Goal: Task Accomplishment & Management: Use online tool/utility

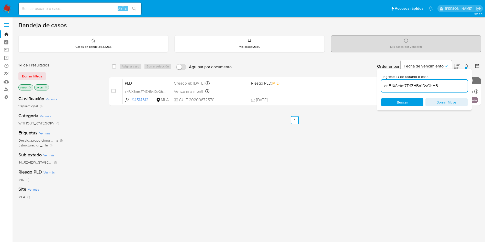
click at [420, 85] on input "anFJX8etm7Tr1ZHBn1DvOhHB" at bounding box center [424, 86] width 86 height 7
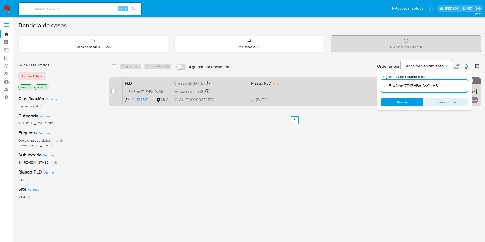
paste input "anFJX8etm7Tr1ZHBn1DvOhHB"
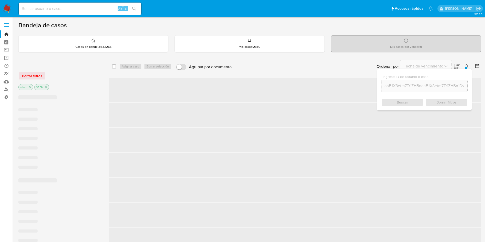
click at [405, 87] on input "anFJX8etm7Tr1ZHBnanFJX8etm7Tr1ZHBn1DvOhHB1DvOhHB" at bounding box center [424, 86] width 86 height 7
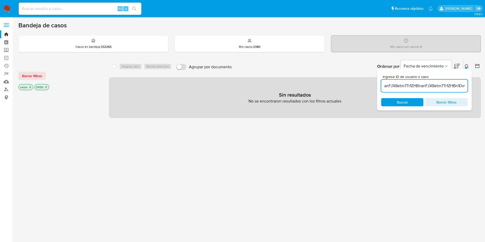
click at [405, 86] on input "anFJX8etm7Tr1ZHBnanFJX8etm7Tr1ZHBn1DvOhHB1DvOhHB" at bounding box center [424, 86] width 86 height 7
paste input
type input "anFJX8etm7Tr1ZHBn1DvOhHB"
click at [46, 86] on icon "close-filter" at bounding box center [45, 87] width 3 height 3
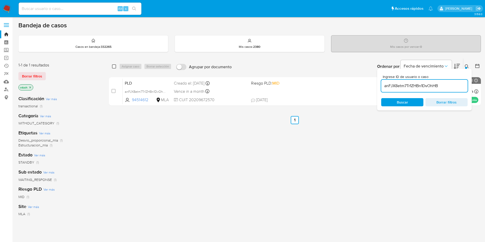
click at [113, 66] on input "checkbox" at bounding box center [114, 66] width 4 height 4
checkbox input "true"
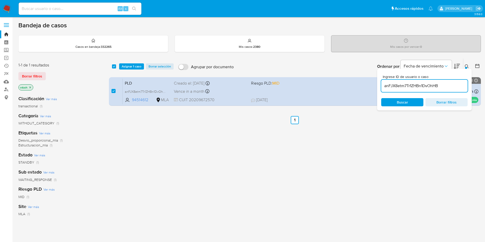
click at [128, 62] on div "select-all-cases-checkbox Asignar 1 caso Borrar selección Agrupar por documento…" at bounding box center [295, 67] width 372 height 16
click at [129, 65] on span "Asignar 1 caso" at bounding box center [132, 66] width 20 height 5
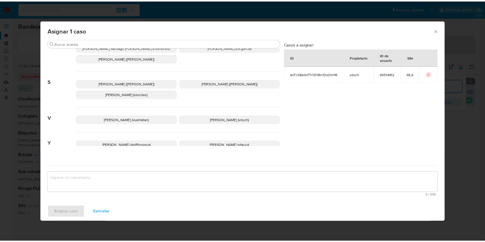
scroll to position [453, 0]
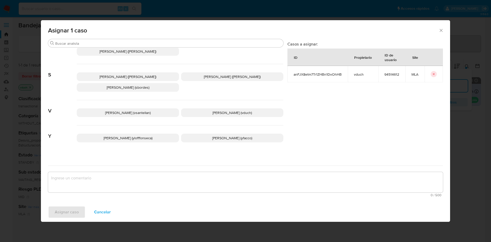
click at [231, 110] on span "Valeria Duch (vduch)" at bounding box center [231, 112] width 39 height 5
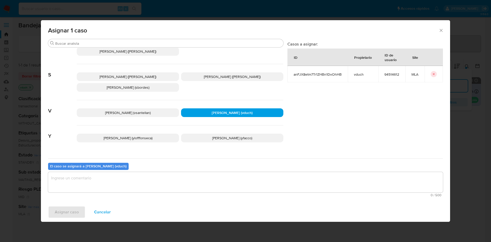
click at [232, 179] on textarea "assign-modal" at bounding box center [245, 182] width 395 height 20
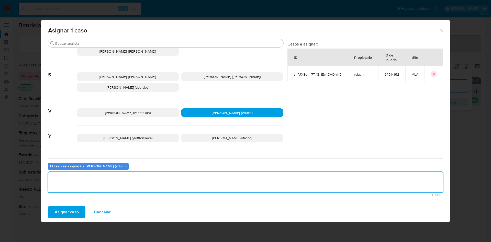
click at [67, 207] on span "Asignar caso" at bounding box center [67, 211] width 24 height 11
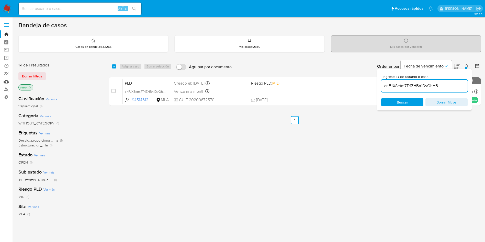
click at [7, 82] on link "Mulan" at bounding box center [30, 82] width 61 height 8
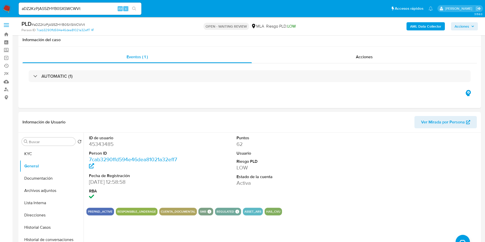
select select "10"
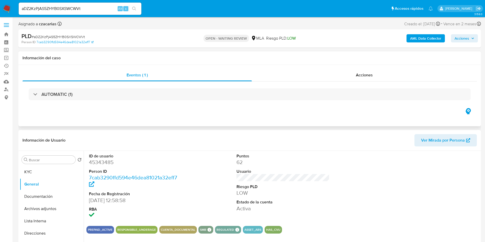
click at [212, 56] on h1 "Información del caso" at bounding box center [249, 57] width 454 height 5
click at [31, 176] on button "KYC" at bounding box center [50, 172] width 60 height 12
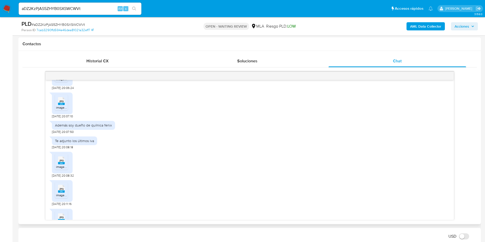
scroll to position [345, 0]
click at [78, 9] on input "aDZ2KzPjAS5ZHYB0SXSWCWVt" at bounding box center [80, 8] width 123 height 7
paste input "nFJX8etm7Tr1ZHBn1DvOhHB"
type input "anFJX8etm7Tr1ZHBn1DvOhHB"
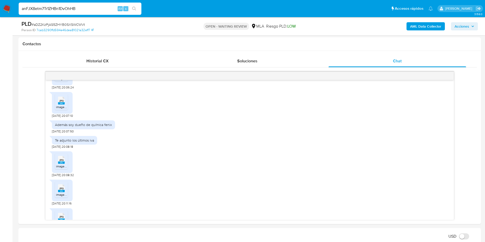
click at [139, 7] on button "search-icon" at bounding box center [134, 8] width 10 height 7
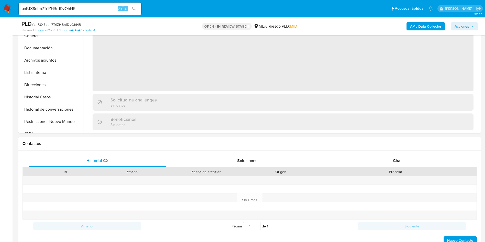
scroll to position [192, 0]
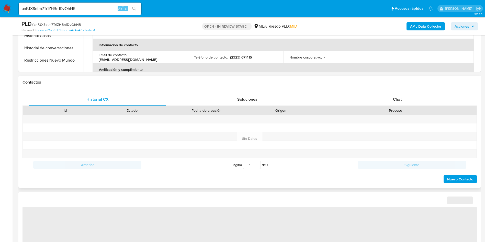
select select "10"
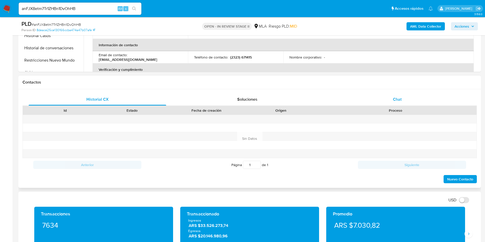
click at [412, 101] on div "Chat" at bounding box center [396, 99] width 137 height 12
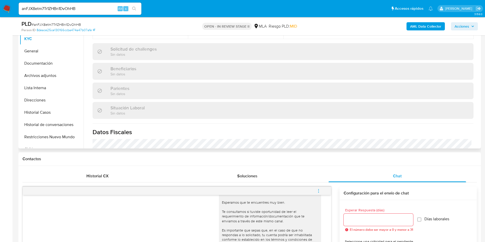
scroll to position [264, 0]
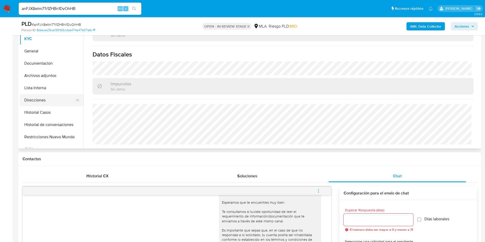
click at [44, 101] on button "Direcciones" at bounding box center [50, 100] width 60 height 12
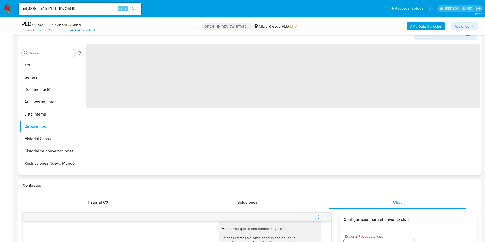
scroll to position [77, 0]
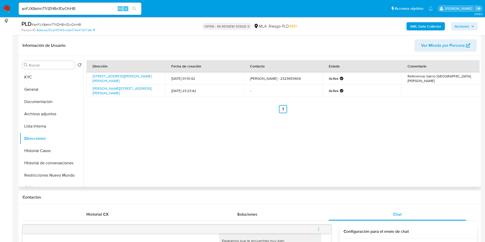
click at [251, 158] on div "Dirección Fecha de creación Contacto Estado Comentario Calle Guido Spano 1079, …" at bounding box center [282, 121] width 396 height 131
drag, startPoint x: 62, startPoint y: 81, endPoint x: 80, endPoint y: 77, distance: 18.9
click at [61, 81] on button "KYC" at bounding box center [50, 77] width 60 height 12
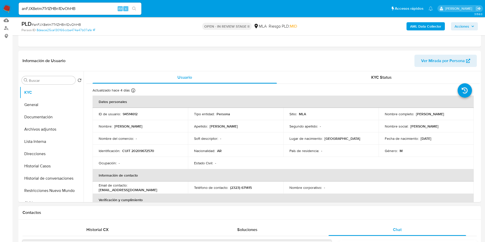
scroll to position [153, 0]
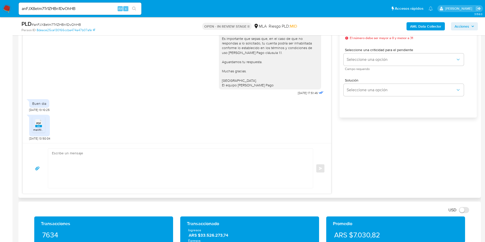
click at [115, 170] on textarea at bounding box center [179, 168] width 255 height 39
paste textarea "Hola, ¡Muchas gracias por tu respuesta! Confirmamos la recepción de la document…"
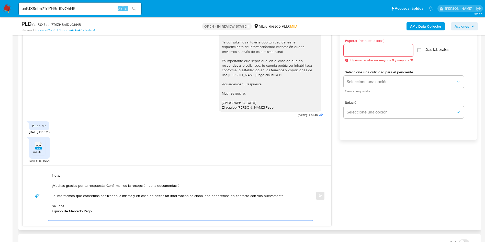
scroll to position [230, 0]
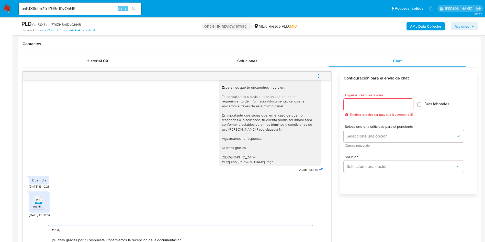
type textarea "Hola, ¡Muchas gracias por tu respuesta! Confirmamos la recepción de la document…"
click at [364, 106] on input "Esperar Respuesta (días)" at bounding box center [378, 104] width 70 height 7
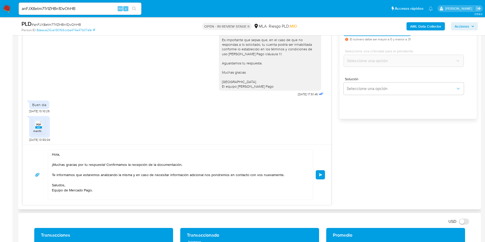
scroll to position [307, 0]
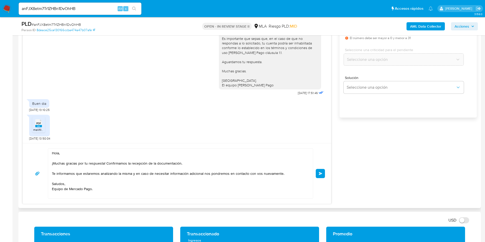
type input "0"
click at [70, 194] on textarea "Hola, ¡Muchas gracias por tu respuesta! Confirmamos la recepción de la document…" at bounding box center [179, 174] width 255 height 50
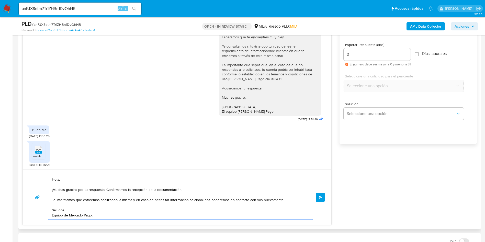
scroll to position [268, 0]
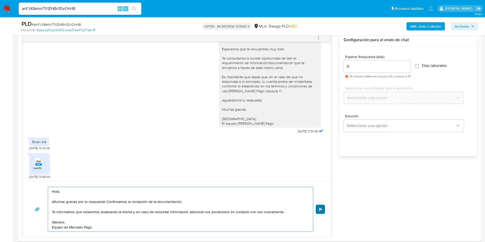
type textarea "Hola, ¡Muchas gracias por tu respuesta! Confirmamos la recepción de la document…"
click at [321, 210] on span "Enviar" at bounding box center [321, 209] width 4 height 3
click at [67, 11] on input "anFJX8etm7Tr1ZHBn1DvOhHB" at bounding box center [80, 8] width 123 height 7
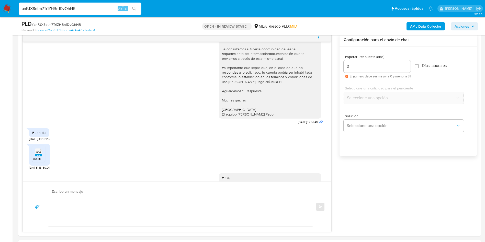
scroll to position [367, 0]
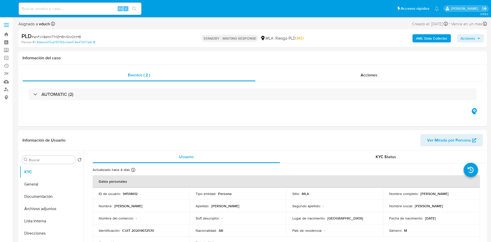
select select "10"
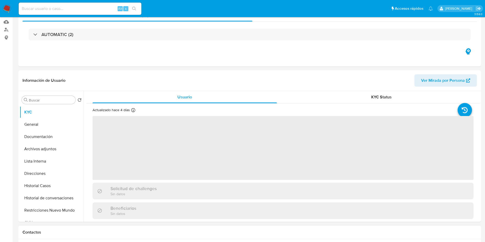
scroll to position [192, 0]
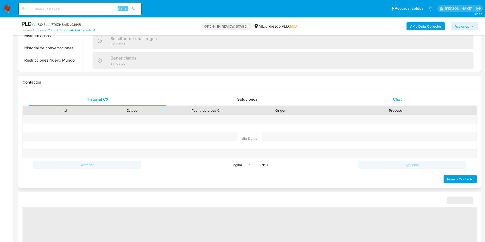
click at [395, 98] on span "Chat" at bounding box center [397, 99] width 9 height 6
select select "10"
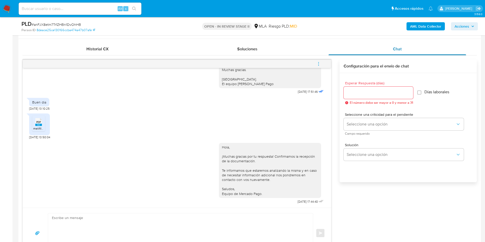
scroll to position [230, 0]
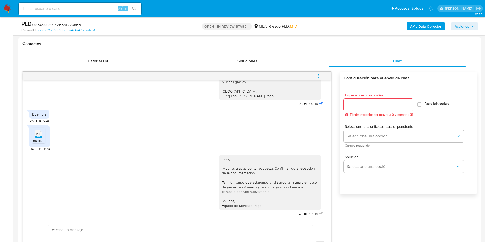
click at [317, 74] on icon "menu-action" at bounding box center [318, 76] width 5 height 5
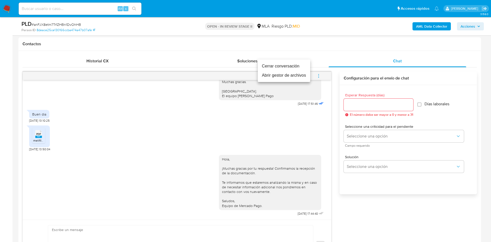
click at [288, 65] on li "Cerrar conversación" at bounding box center [284, 66] width 52 height 9
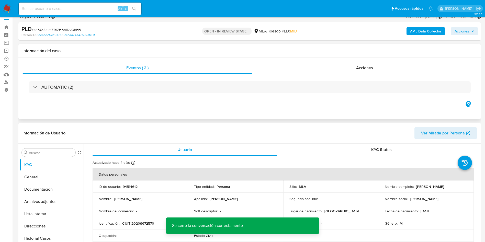
scroll to position [0, 0]
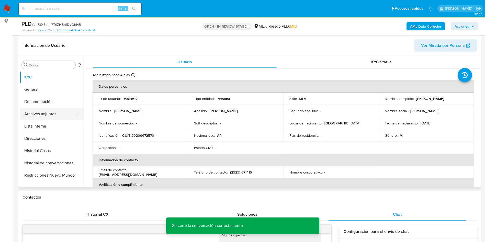
click at [45, 115] on button "Archivos adjuntos" at bounding box center [50, 114] width 60 height 12
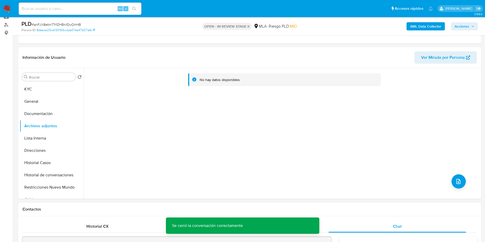
scroll to position [77, 0]
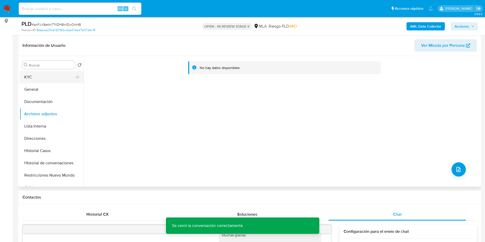
click at [57, 77] on button "KYC" at bounding box center [50, 77] width 60 height 12
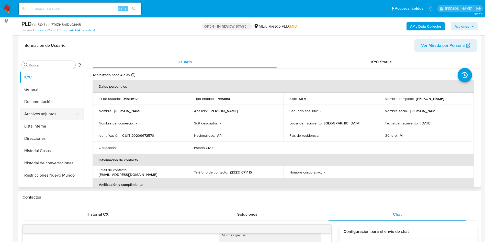
click at [52, 119] on button "Archivos adjuntos" at bounding box center [50, 114] width 60 height 12
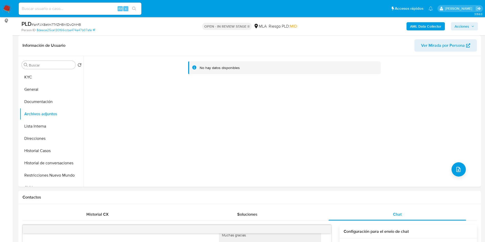
click at [420, 25] on b "AML Data Collector" at bounding box center [425, 26] width 31 height 8
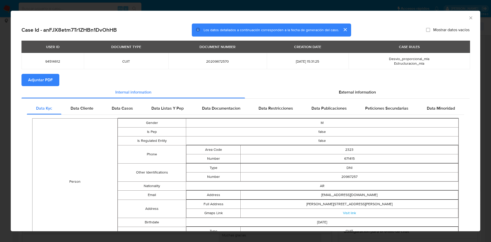
click at [46, 78] on span "Adjuntar PDF" at bounding box center [40, 79] width 25 height 11
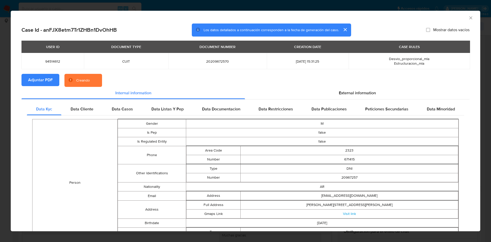
click at [180, 68] on td "20209672570" at bounding box center [217, 61] width 98 height 16
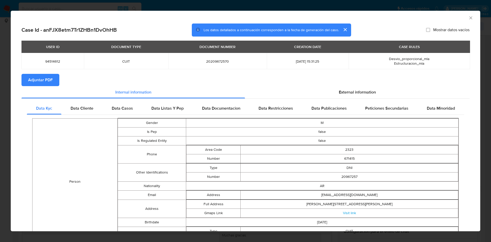
click at [468, 15] on icon "Cerrar ventana" at bounding box center [470, 17] width 5 height 5
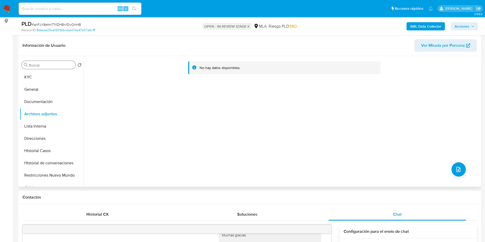
click at [54, 65] on input "Buscar" at bounding box center [51, 65] width 44 height 5
click at [42, 80] on button "KYC" at bounding box center [50, 77] width 60 height 12
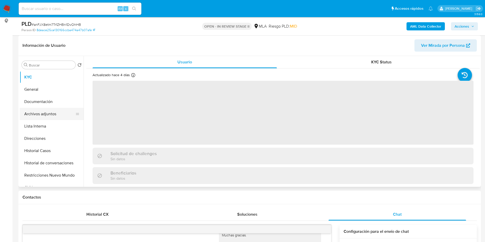
click at [47, 111] on button "Archivos adjuntos" at bounding box center [50, 114] width 60 height 12
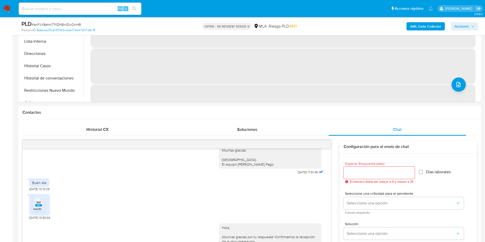
scroll to position [230, 0]
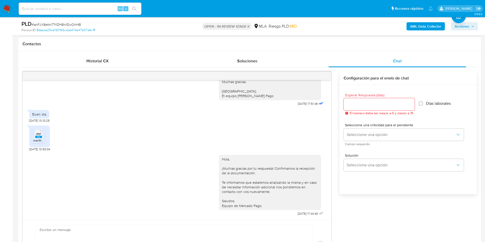
click at [36, 137] on rect at bounding box center [38, 137] width 7 height 2
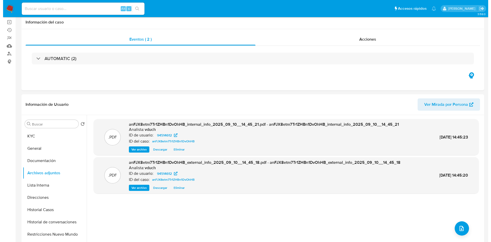
scroll to position [77, 0]
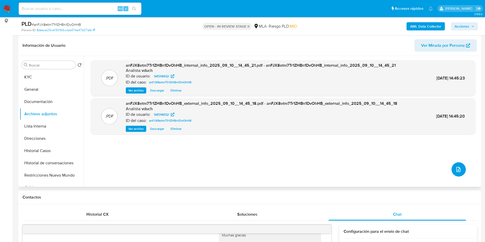
click at [459, 164] on button "upload-file" at bounding box center [458, 169] width 14 height 14
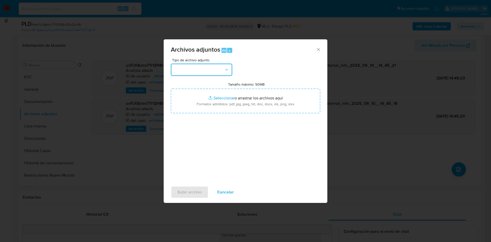
click at [213, 68] on button "button" at bounding box center [201, 70] width 61 height 12
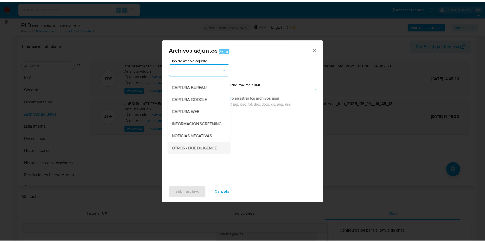
scroll to position [38, 0]
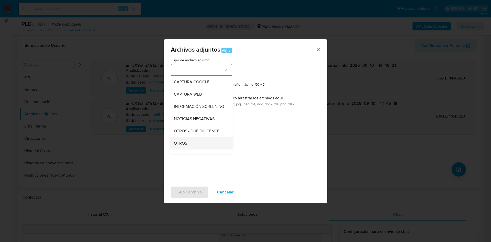
click at [178, 146] on span "OTROS" at bounding box center [180, 143] width 13 height 5
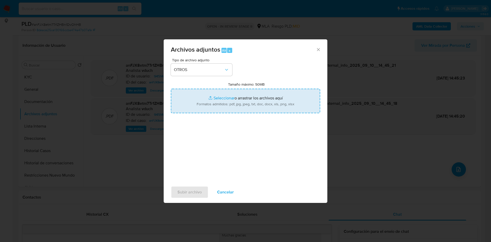
type input "C:\fakepath\Pago monotributo.pdf"
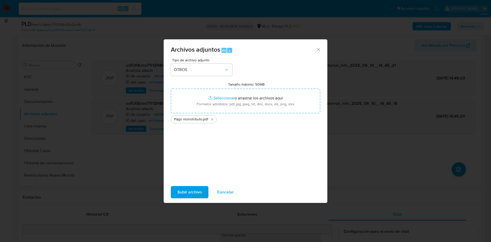
click at [192, 190] on span "Subir archivo" at bounding box center [189, 192] width 24 height 11
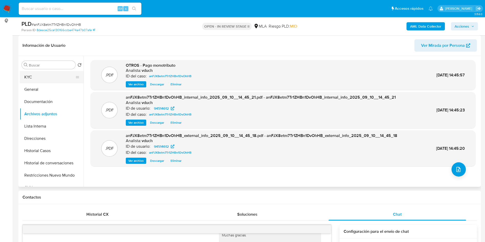
click at [66, 83] on button "KYC" at bounding box center [50, 77] width 60 height 12
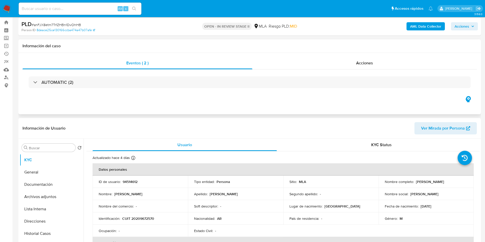
scroll to position [0, 0]
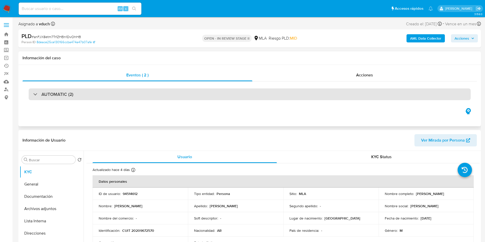
click at [256, 96] on div "AUTOMATIC (2)" at bounding box center [250, 94] width 442 height 12
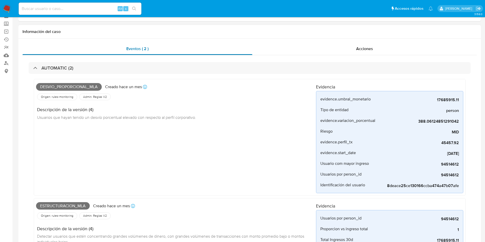
scroll to position [38, 0]
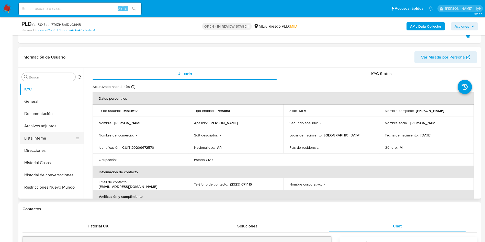
click at [39, 129] on button "Archivos adjuntos" at bounding box center [52, 126] width 64 height 12
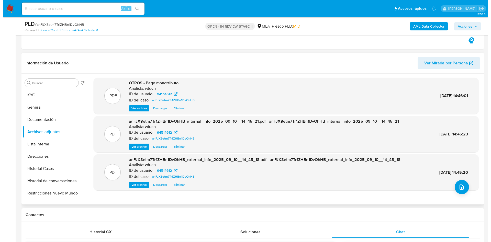
scroll to position [307, 0]
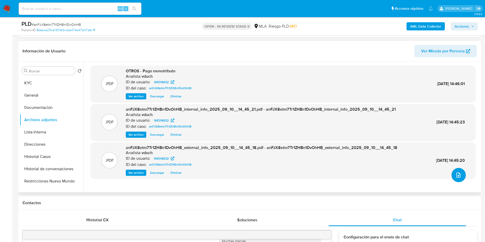
click at [461, 175] on button "upload-file" at bounding box center [458, 175] width 14 height 14
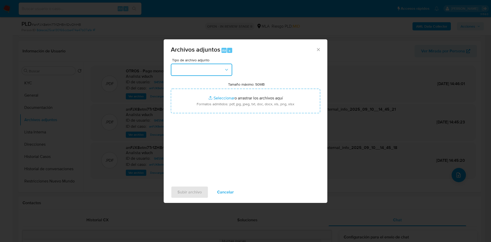
drag, startPoint x: 219, startPoint y: 71, endPoint x: 208, endPoint y: 75, distance: 11.7
click at [219, 71] on button "button" at bounding box center [201, 70] width 61 height 12
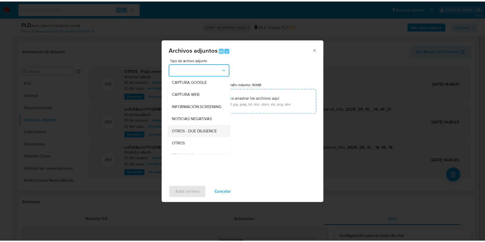
scroll to position [77, 0]
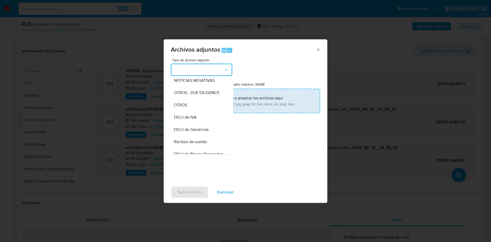
click at [190, 109] on div "OTROS" at bounding box center [200, 105] width 52 height 12
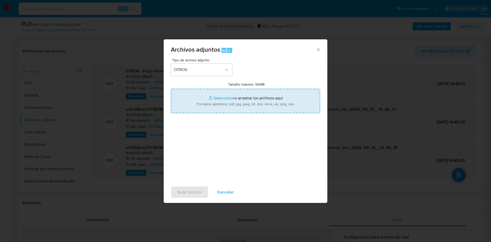
type input "C:\fakepath\Movimientos anFJX8etm7Tr1ZHBn1DvOhHB_2025_08_20_12_29_41.xlsx"
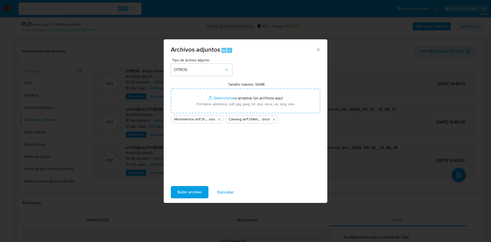
click at [191, 191] on span "Subir archivo" at bounding box center [189, 192] width 24 height 11
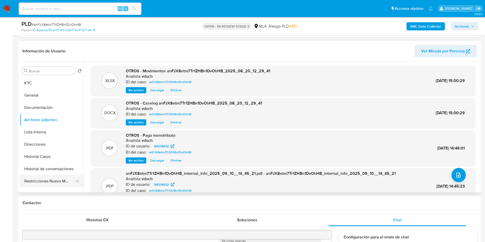
click at [61, 179] on button "Restricciones Nuevo Mundo" at bounding box center [50, 181] width 60 height 12
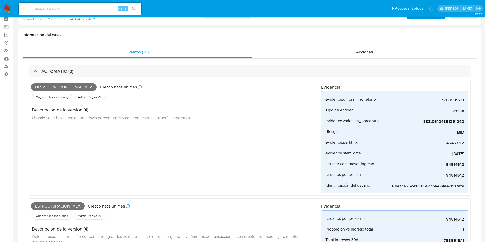
scroll to position [0, 0]
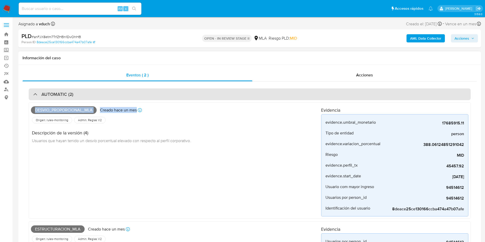
click at [231, 100] on div "AUTOMATIC (2) Desvio_proporcional_mla Creado hace un mes Creado: 12/08/2025 12:…" at bounding box center [250, 215] width 442 height 254
click at [279, 95] on div "AUTOMATIC (2)" at bounding box center [250, 94] width 442 height 12
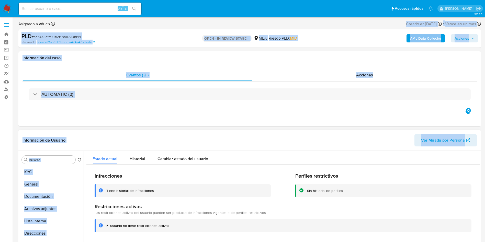
click at [270, 144] on header "Información de Usuario Ver Mirada por Persona" at bounding box center [249, 140] width 454 height 12
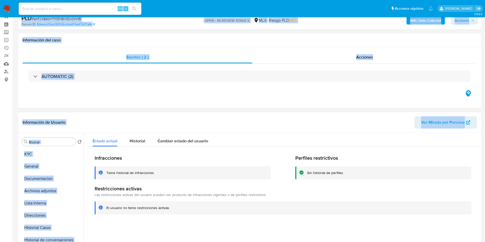
scroll to position [77, 0]
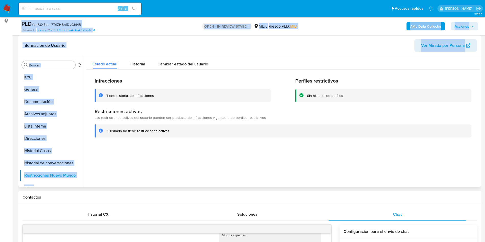
click at [266, 60] on div "Estado actual Historial Cambiar estado del usuario" at bounding box center [282, 63] width 393 height 14
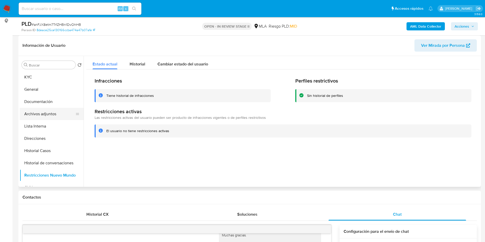
click at [47, 111] on button "Archivos adjuntos" at bounding box center [50, 114] width 60 height 12
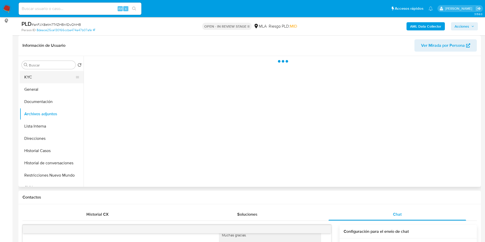
click at [35, 78] on button "KYC" at bounding box center [50, 77] width 60 height 12
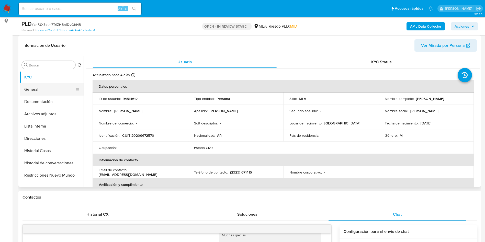
click at [32, 85] on button "General" at bounding box center [50, 89] width 60 height 12
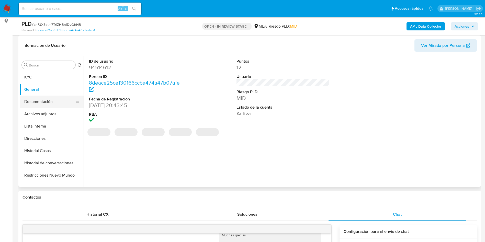
click at [35, 102] on button "Documentación" at bounding box center [50, 102] width 60 height 12
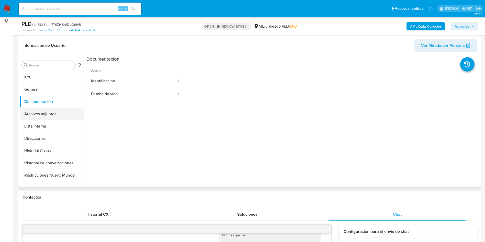
click at [47, 116] on button "Archivos adjuntos" at bounding box center [50, 114] width 60 height 12
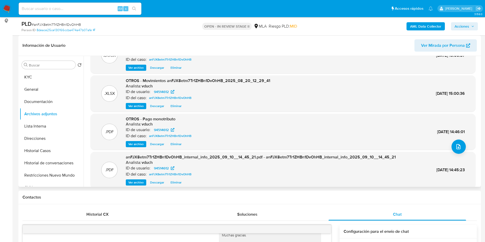
scroll to position [43, 0]
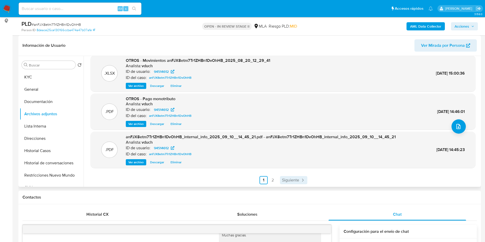
click at [283, 179] on span "Siguiente" at bounding box center [290, 180] width 17 height 4
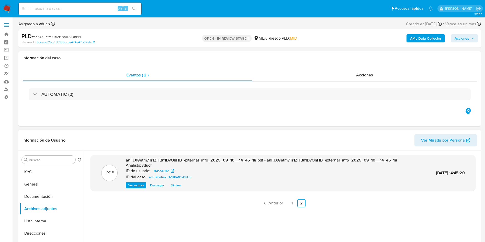
scroll to position [38, 0]
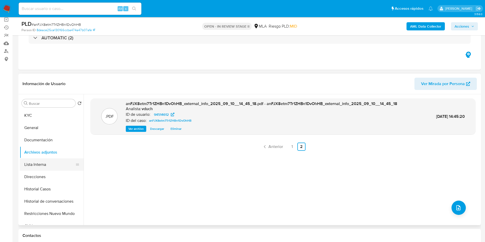
click at [62, 165] on button "Lista Interna" at bounding box center [50, 164] width 60 height 12
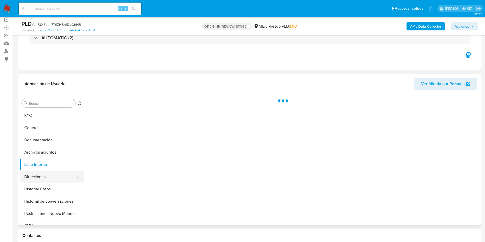
click at [36, 175] on button "Direcciones" at bounding box center [50, 177] width 60 height 12
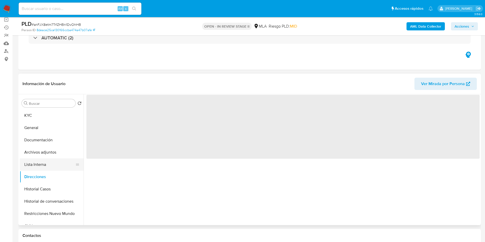
click at [38, 165] on button "Lista Interna" at bounding box center [50, 164] width 60 height 12
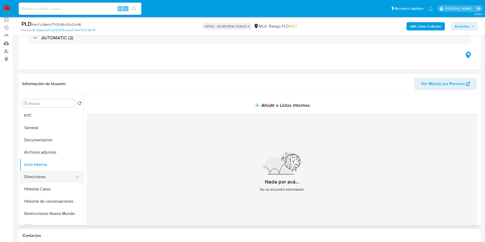
click at [37, 175] on button "Direcciones" at bounding box center [50, 177] width 60 height 12
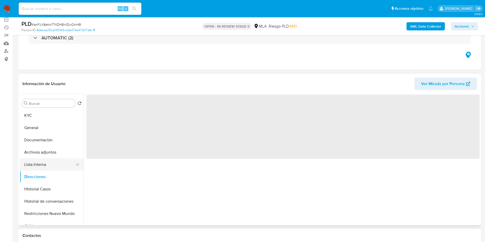
click at [39, 164] on button "Lista Interna" at bounding box center [50, 164] width 60 height 12
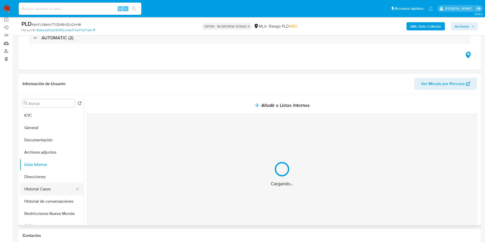
click at [48, 189] on button "Historial Casos" at bounding box center [50, 189] width 60 height 12
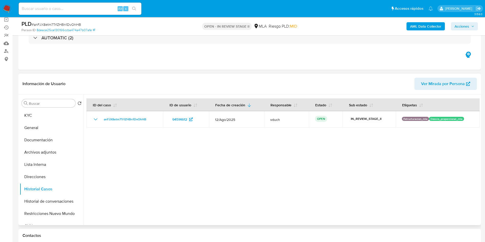
click at [279, 138] on div at bounding box center [282, 159] width 396 height 131
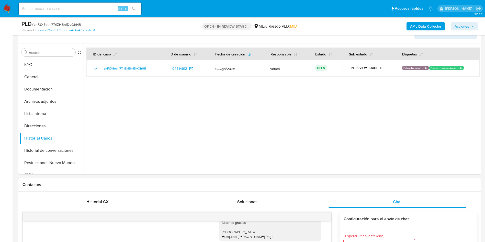
scroll to position [0, 0]
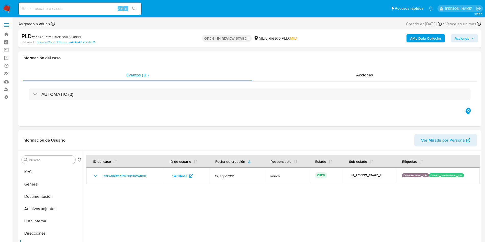
click at [476, 37] on button "Acciones" at bounding box center [464, 38] width 27 height 8
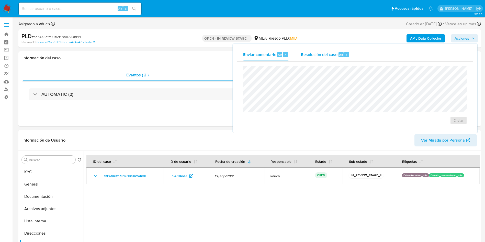
click at [316, 60] on div "Resolución del caso Alt r" at bounding box center [325, 54] width 49 height 13
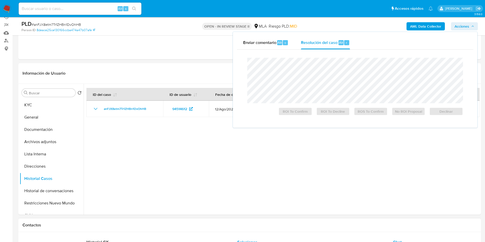
scroll to position [77, 0]
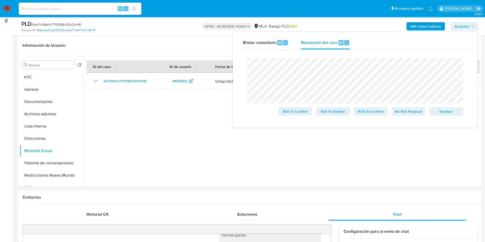
drag, startPoint x: 406, startPoint y: 116, endPoint x: 375, endPoint y: 126, distance: 32.2
click at [406, 115] on span "No ROI Proposal" at bounding box center [408, 111] width 27 height 7
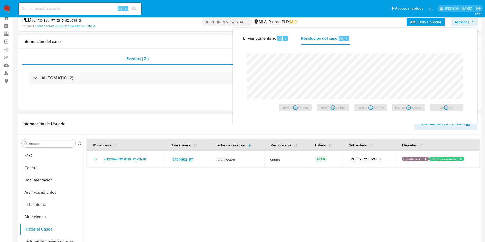
scroll to position [0, 0]
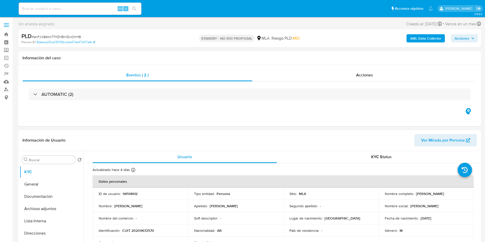
select select "10"
click at [97, 14] on div "Alt s" at bounding box center [80, 9] width 123 height 12
paste input "0KupHsai8zW4JUksWiHY8fEg"
type input "0KupHsai8zW4JUksWiHY8fEg"
click at [135, 9] on icon "search-icon" at bounding box center [134, 9] width 4 height 4
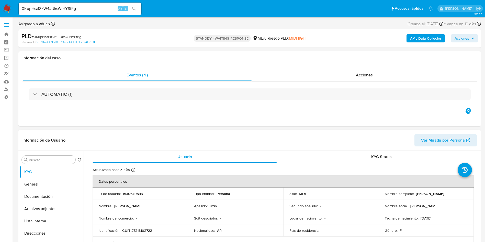
select select "10"
click at [97, 11] on input "0KupHsai8zW4JUksWiHY8fEg" at bounding box center [80, 8] width 123 height 7
click at [97, 10] on input "0KupHsai8zW4JUksWiHY8fEg" at bounding box center [80, 8] width 123 height 7
paste input "B4fYU86HkEt2oYrxCtOztJ2U"
type input "B4fYU86HkEt2oYrxCtOztJ2U"
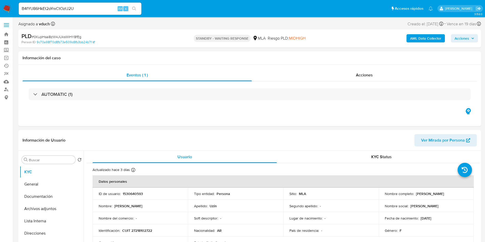
click at [134, 7] on icon "search-icon" at bounding box center [134, 9] width 4 height 4
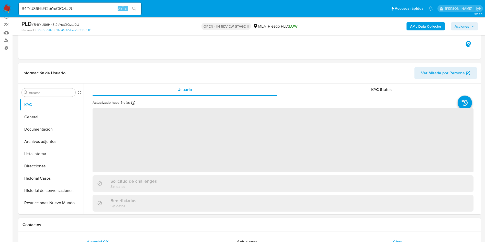
scroll to position [77, 0]
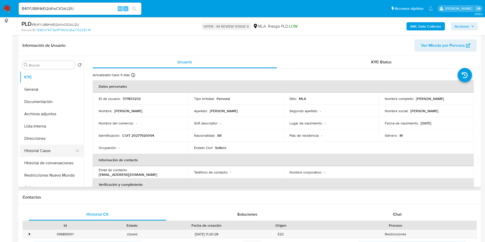
click at [30, 151] on button "Historial Casos" at bounding box center [50, 151] width 60 height 12
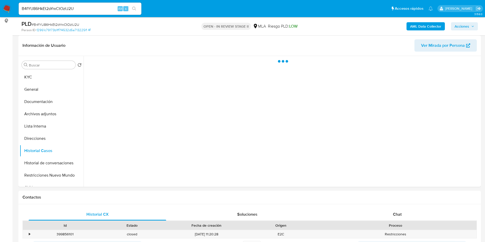
scroll to position [20, 0]
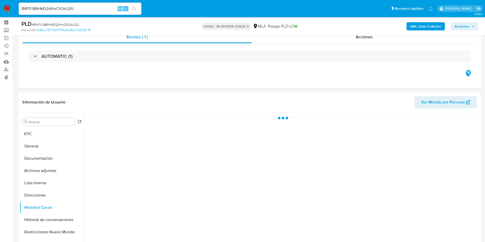
select select "10"
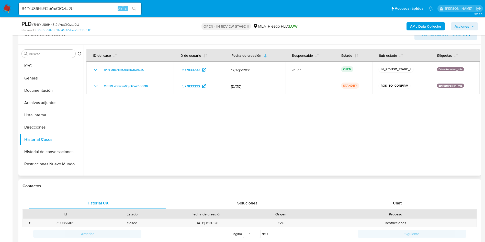
scroll to position [77, 0]
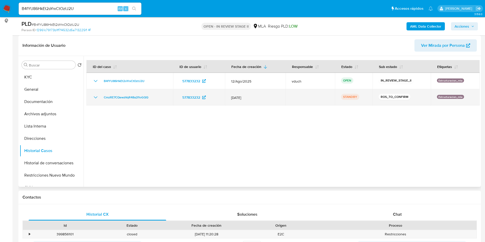
drag, startPoint x: 141, startPoint y: 95, endPoint x: 100, endPoint y: 98, distance: 40.7
click at [100, 98] on div "CmzRE7CQewzVqR48a2I1oGQQ" at bounding box center [130, 97] width 74 height 6
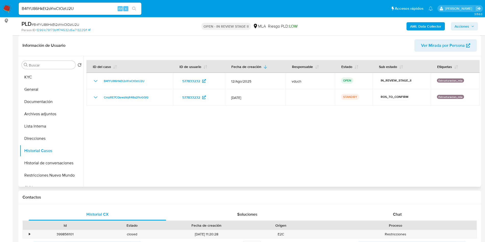
click at [303, 158] on div at bounding box center [282, 121] width 396 height 131
drag, startPoint x: 264, startPoint y: 67, endPoint x: 222, endPoint y: 1, distance: 78.5
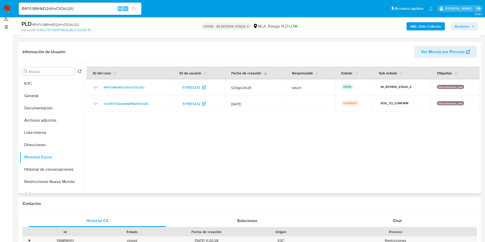
click at [222, 130] on div at bounding box center [282, 127] width 396 height 131
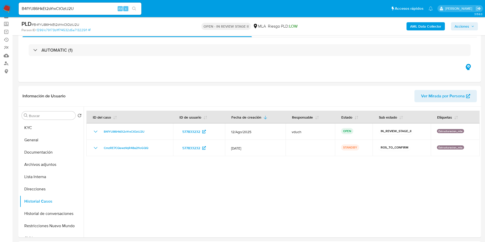
drag, startPoint x: 314, startPoint y: 114, endPoint x: 280, endPoint y: 2, distance: 117.7
click at [278, 65] on div "Eventos ( 1 ) Acciones AUTOMATIC (1)" at bounding box center [249, 51] width 462 height 61
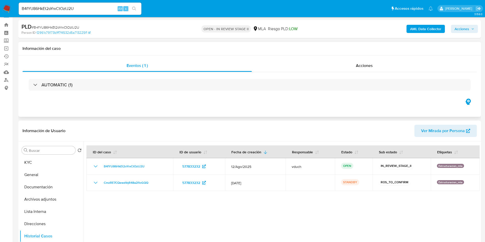
scroll to position [0, 0]
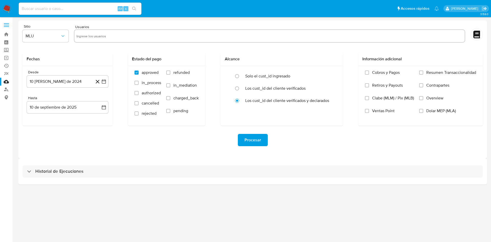
click at [87, 36] on input "text" at bounding box center [269, 36] width 386 height 8
paste input "189565731,1676661752,56263715,1689865357,36246070,353628834,247270145,213622836…"
type input "189565731,1676661752,56263715,1689865357,36246070,353628834,247270145,213622836…"
click at [58, 35] on span "MLU" at bounding box center [43, 35] width 35 height 5
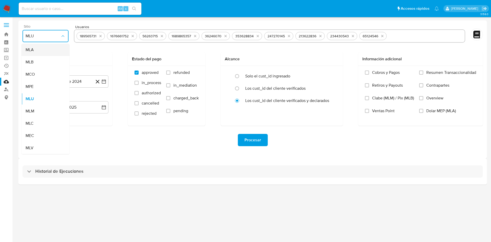
click at [46, 54] on div "MLA" at bounding box center [44, 50] width 37 height 12
click at [104, 80] on icon "button" at bounding box center [103, 81] width 5 height 5
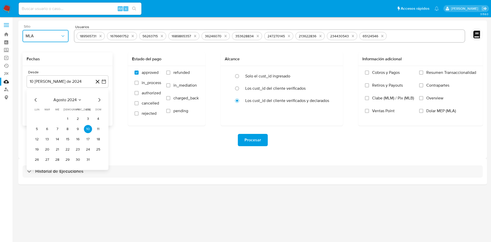
click at [66, 99] on span "agosto 2024" at bounding box center [64, 99] width 23 height 5
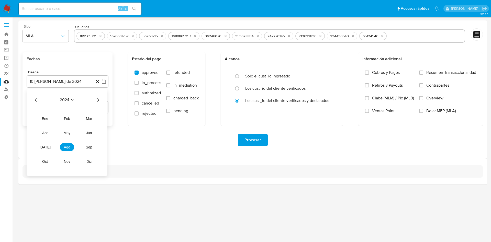
click at [99, 99] on icon "Año siguiente" at bounding box center [98, 100] width 6 height 6
click at [66, 133] on span "may" at bounding box center [67, 133] width 7 height 4
click at [68, 121] on button "1" at bounding box center [67, 119] width 8 height 8
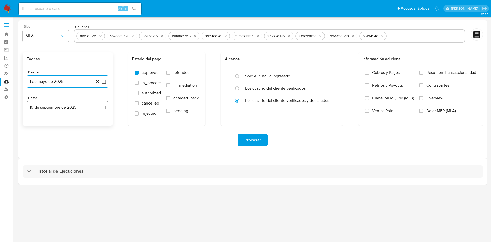
click at [105, 106] on icon "button" at bounding box center [103, 107] width 5 height 5
click at [36, 125] on icon "Mes anterior" at bounding box center [36, 126] width 6 height 6
click at [99, 186] on button "31" at bounding box center [98, 185] width 8 height 8
click at [110, 153] on div "Procesar" at bounding box center [252, 140] width 460 height 29
click at [255, 147] on div "Procesar" at bounding box center [252, 140] width 460 height 29
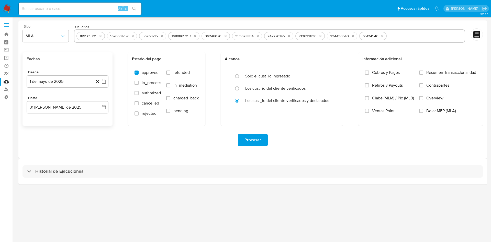
click at [257, 142] on span "Procesar" at bounding box center [252, 139] width 17 height 11
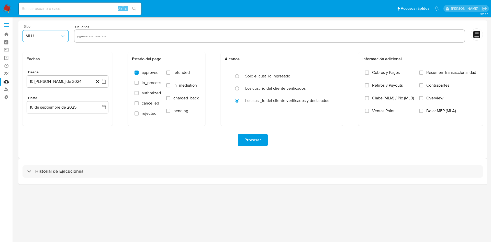
click at [43, 30] on button "MLU" at bounding box center [45, 36] width 46 height 12
click at [41, 49] on div "MLA" at bounding box center [44, 50] width 37 height 12
click at [111, 33] on input "text" at bounding box center [269, 36] width 386 height 8
type input "159265794,124162932,817956227,4132071,110031390,218597701,195894321,118993793,4…"
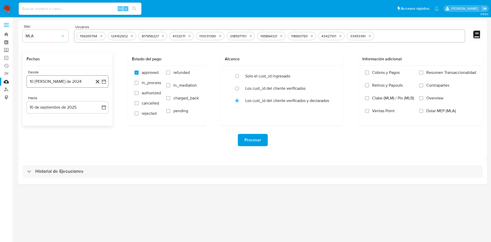
click at [103, 82] on icon "button" at bounding box center [103, 81] width 5 height 5
click at [63, 101] on span "agosto 2024" at bounding box center [64, 99] width 23 height 5
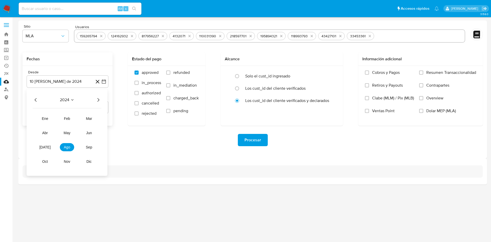
click at [96, 97] on icon "Año siguiente" at bounding box center [98, 100] width 6 height 6
click at [68, 133] on span "may" at bounding box center [67, 133] width 7 height 4
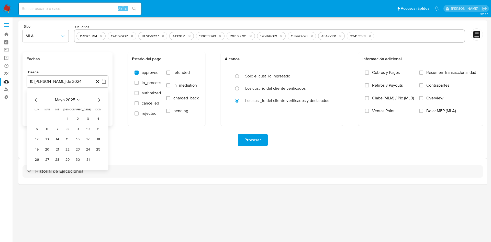
click at [62, 118] on tr "1 2 3 4" at bounding box center [68, 119] width 70 height 8
click at [66, 117] on button "1" at bounding box center [67, 119] width 8 height 8
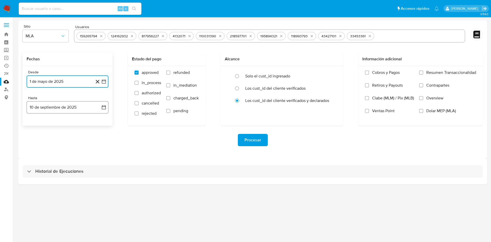
click at [104, 108] on icon "button" at bounding box center [103, 107] width 5 height 5
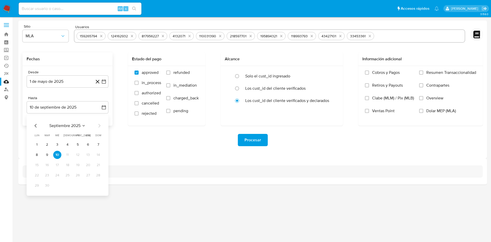
click at [38, 120] on div "septiembre 2025 septiembre 2025 lun lunes mar martes mié miércoles jue jueves v…" at bounding box center [68, 155] width 82 height 81
click at [36, 123] on icon "Mes anterior" at bounding box center [36, 126] width 6 height 6
click at [101, 187] on button "31" at bounding box center [98, 185] width 8 height 8
click at [151, 147] on div "Procesar" at bounding box center [252, 140] width 460 height 29
click at [256, 139] on span "Procesar" at bounding box center [252, 139] width 17 height 11
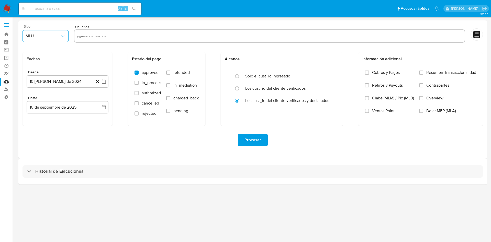
click at [49, 37] on span "MLU" at bounding box center [43, 35] width 35 height 5
click at [47, 47] on div "MLA" at bounding box center [44, 50] width 37 height 12
click at [123, 34] on input "text" at bounding box center [269, 36] width 386 height 8
type input "92995474,1140008811,2092398448,1927855736,1588455834,1499806186,1382356102,6280…"
click at [106, 80] on icon "button" at bounding box center [104, 81] width 4 height 4
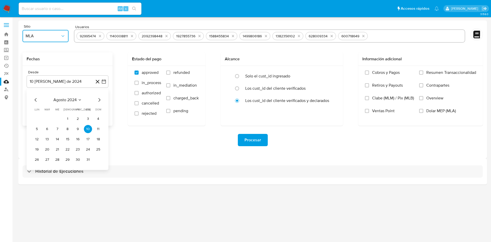
click at [67, 99] on span "agosto 2024" at bounding box center [64, 99] width 23 height 5
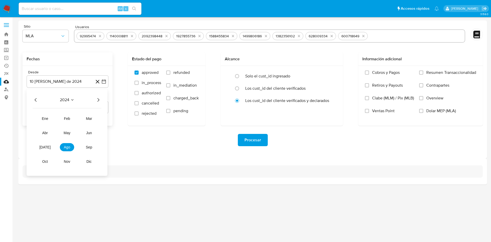
click at [100, 96] on div "2024 2024 ene feb mar abr may jun [DATE] ago sep oct nov dic" at bounding box center [67, 132] width 81 height 87
click at [98, 98] on icon "Año siguiente" at bounding box center [98, 100] width 6 height 6
click at [71, 136] on button "may" at bounding box center [67, 133] width 14 height 8
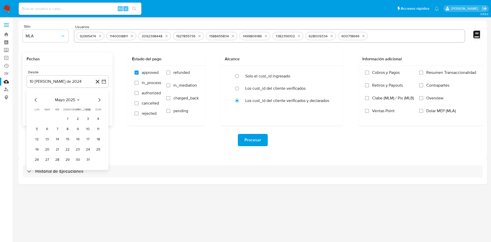
click at [67, 121] on button "1" at bounding box center [67, 119] width 8 height 8
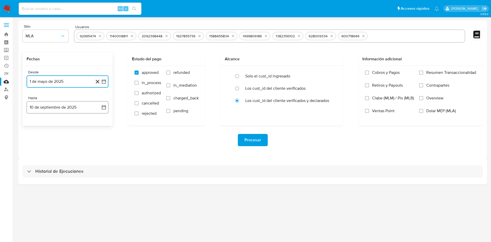
click at [106, 110] on button "10 de septiembre de 2025" at bounding box center [68, 107] width 82 height 12
click at [32, 126] on div "septiembre 2025 septiembre 2025 lun lunes mar martes mié miércoles jue jueves v…" at bounding box center [68, 155] width 82 height 81
click at [36, 126] on icon "Mes anterior" at bounding box center [35, 126] width 2 height 4
click at [100, 186] on button "31" at bounding box center [98, 185] width 8 height 8
click at [140, 140] on div "Procesar" at bounding box center [252, 140] width 460 height 12
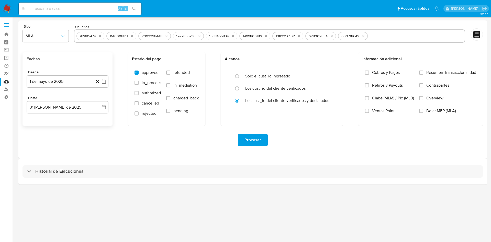
click at [250, 142] on span "Procesar" at bounding box center [252, 139] width 17 height 11
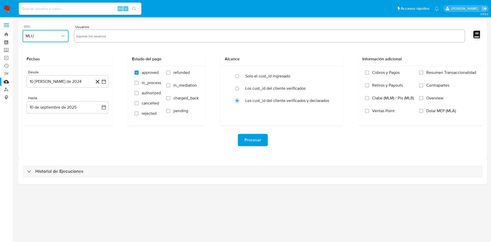
click at [41, 33] on button "MLU" at bounding box center [45, 36] width 46 height 12
click at [37, 55] on div "MLA" at bounding box center [44, 50] width 37 height 12
click at [97, 34] on input "text" at bounding box center [269, 36] width 386 height 8
type input "203587398,566816823,127699405,758506674,540035299,161034550,147885087"
click at [106, 82] on button "10 [PERSON_NAME] de 2024" at bounding box center [68, 81] width 82 height 12
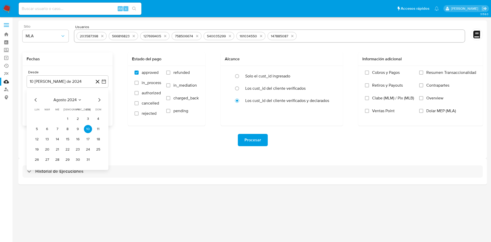
click at [67, 96] on div "agosto 2024 agosto 2024 lun lunes mar martes mié miércoles jue jueves vie viern…" at bounding box center [68, 129] width 82 height 81
click at [73, 99] on span "agosto 2024" at bounding box center [64, 99] width 23 height 5
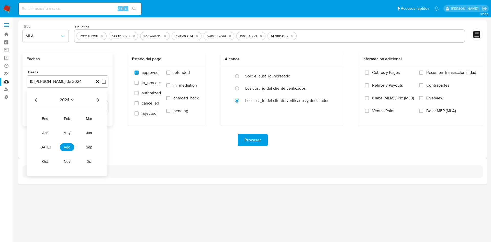
click at [100, 99] on icon "Año siguiente" at bounding box center [98, 100] width 6 height 6
click at [67, 132] on span "may" at bounding box center [67, 133] width 7 height 4
click at [64, 117] on button "1" at bounding box center [67, 119] width 8 height 8
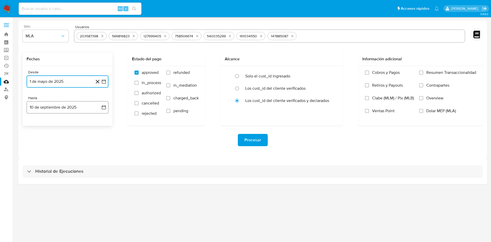
click at [104, 109] on icon "button" at bounding box center [103, 107] width 5 height 5
click at [37, 127] on icon "Mes anterior" at bounding box center [36, 126] width 6 height 6
click at [99, 188] on button "31" at bounding box center [98, 185] width 8 height 8
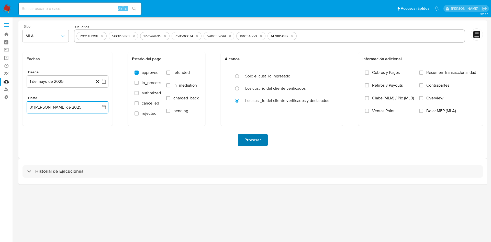
click at [239, 139] on button "Procesar" at bounding box center [253, 140] width 30 height 12
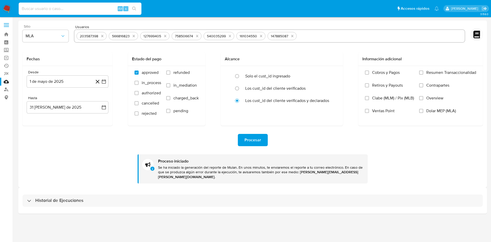
paste input "aDZ2KzPjAS5ZHYB0SXSWCWVt"
click at [107, 9] on input "aDZ2KzPjAS5ZHYB0SXSWCWVt" at bounding box center [80, 8] width 123 height 7
type input "aDZ2KzPjAS5ZHYB0SXSWCWVt"
click at [136, 4] on div "aDZ2KzPjAS5ZHYB0SXSWCWVt Alt s" at bounding box center [80, 9] width 123 height 12
click at [136, 10] on icon "search-icon" at bounding box center [134, 9] width 4 height 4
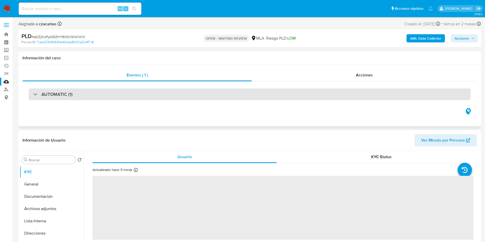
click at [154, 93] on div "AUTOMATIC (1)" at bounding box center [250, 94] width 442 height 12
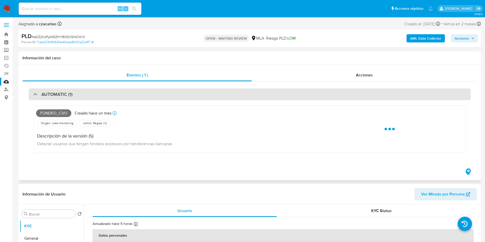
select select "10"
